Goal: Navigation & Orientation: Find specific page/section

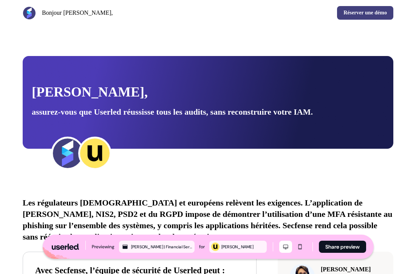
scroll to position [946, 0]
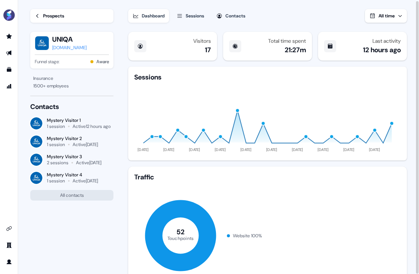
scroll to position [150, 0]
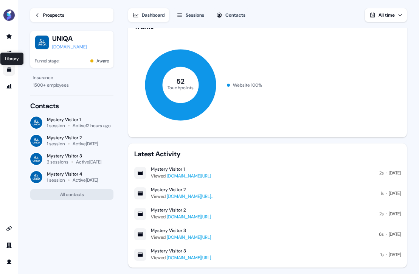
click at [7, 71] on icon "Go to templates" at bounding box center [9, 69] width 5 height 5
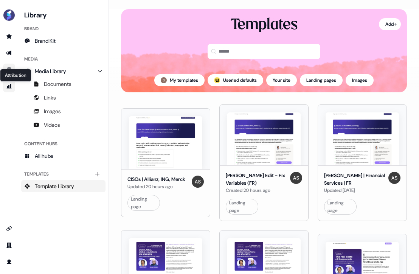
click at [8, 88] on icon "Go to attribution" at bounding box center [9, 86] width 6 height 6
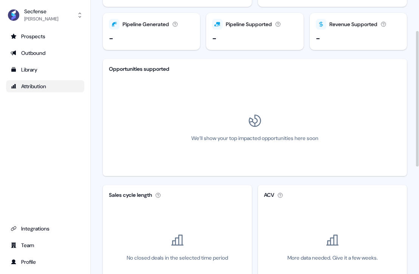
scroll to position [62, 0]
click at [33, 64] on link "Library" at bounding box center [45, 70] width 78 height 12
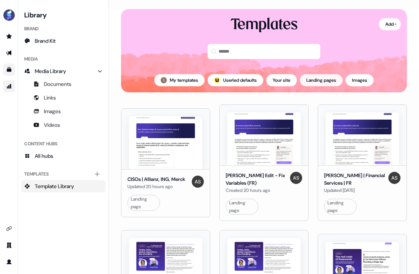
click at [326, 81] on button "Landing pages" at bounding box center [321, 80] width 43 height 12
click at [6, 57] on link "Go to outbound experience" at bounding box center [9, 53] width 12 height 12
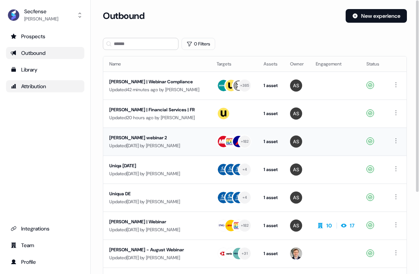
click at [136, 144] on div "Updated [DATE] by [PERSON_NAME]" at bounding box center [156, 146] width 95 height 8
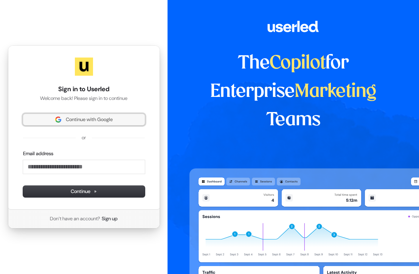
click at [70, 116] on span "Continue with Google" at bounding box center [89, 119] width 47 height 7
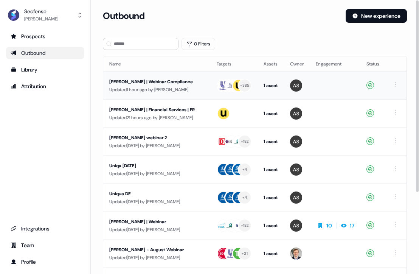
click at [121, 83] on div "Sara | Webinar Compliance" at bounding box center [156, 82] width 95 height 8
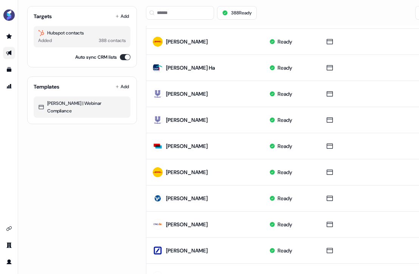
scroll to position [376, 0]
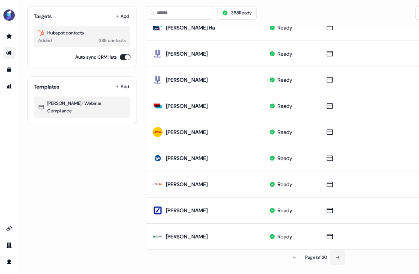
click at [340, 255] on icon at bounding box center [337, 257] width 5 height 5
click at [340, 255] on icon at bounding box center [338, 257] width 5 height 5
click at [343, 253] on button at bounding box center [338, 257] width 15 height 15
click at [293, 255] on icon at bounding box center [294, 257] width 5 height 5
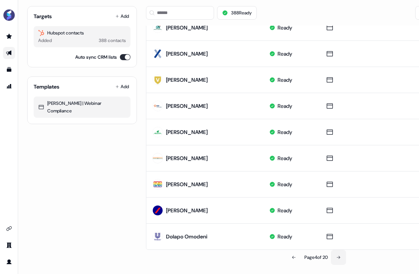
click at [338, 257] on button at bounding box center [338, 257] width 15 height 15
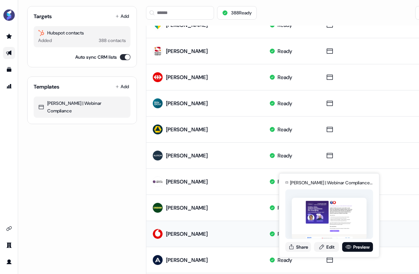
scroll to position [0, 0]
